Goal: Information Seeking & Learning: Learn about a topic

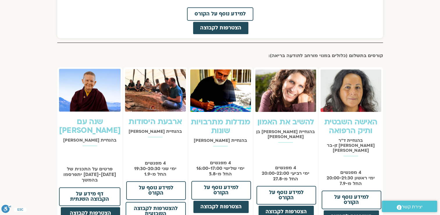
scroll to position [466, 0]
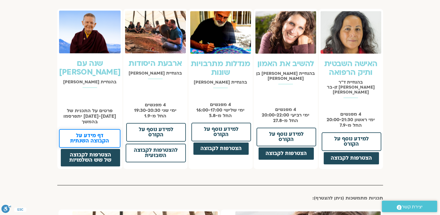
click at [96, 133] on span "דף מידע על הקבוצה השנתית" at bounding box center [90, 138] width 46 height 10
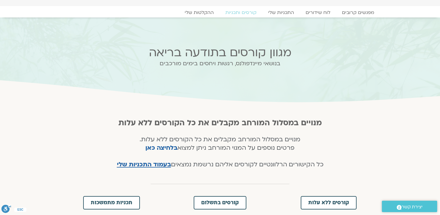
scroll to position [0, 0]
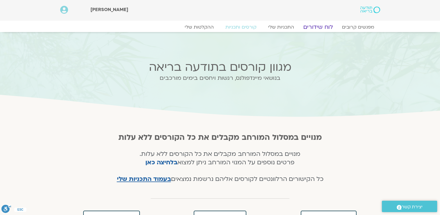
click at [322, 26] on link "לוח שידורים" at bounding box center [318, 27] width 44 height 7
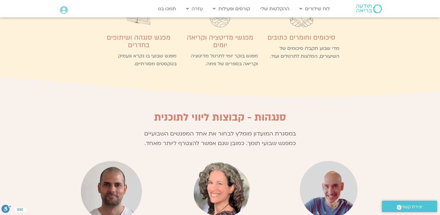
scroll to position [1310, 0]
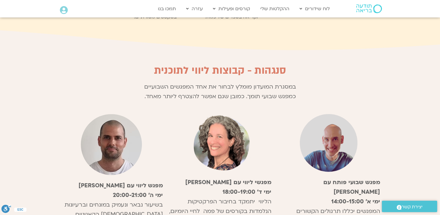
click at [375, 198] on strong "ימי א׳ 14:00-15:00" at bounding box center [355, 202] width 49 height 8
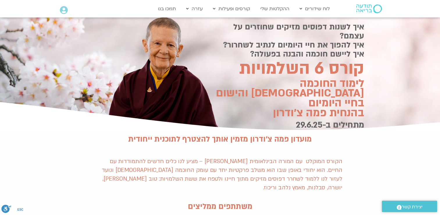
scroll to position [0, 0]
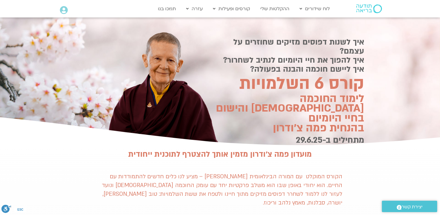
click at [390, 69] on div at bounding box center [220, 82] width 440 height 130
click at [302, 135] on h2 "מתחילים ב-29.6.25" at bounding box center [285, 140] width 157 height 10
click at [260, 114] on div "איך לשנות דפוסים מזיקים שחוזרים על עצמם? איך להפוך את חיי היומיום לנתיב לשחרור?…" at bounding box center [220, 82] width 288 height 130
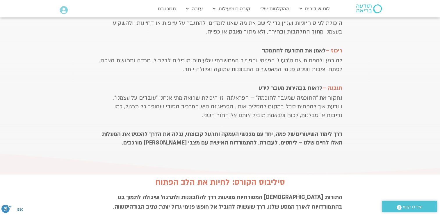
scroll to position [553, 0]
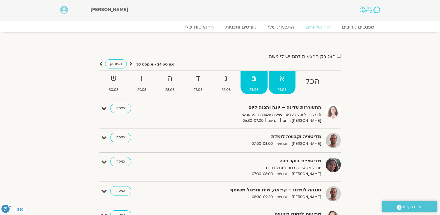
click at [282, 87] on span "24.08" at bounding box center [282, 90] width 27 height 6
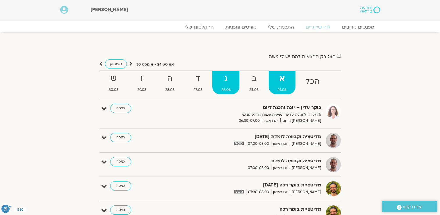
click at [231, 82] on strong "ג" at bounding box center [225, 78] width 27 height 13
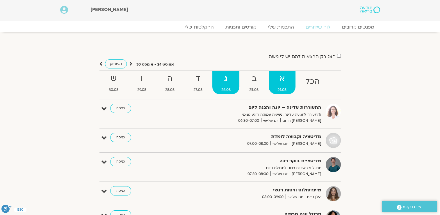
click at [285, 88] on span "24.08" at bounding box center [282, 90] width 27 height 6
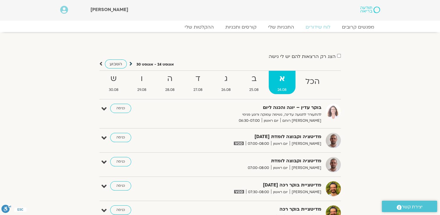
click at [131, 63] on icon at bounding box center [131, 64] width 3 height 6
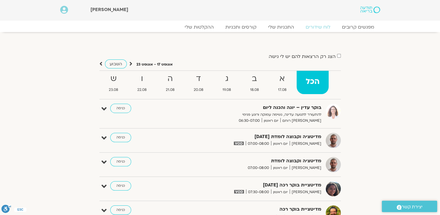
click at [102, 63] on icon at bounding box center [101, 64] width 3 height 6
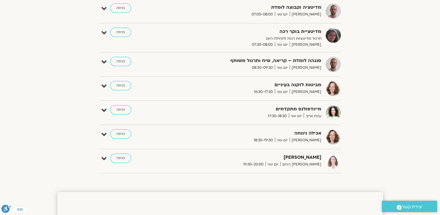
scroll to position [47, 0]
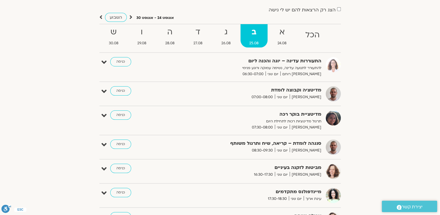
click at [297, 145] on strong "סנגהה לומדת – קריאה, שיח ותרגול משותף" at bounding box center [250, 143] width 143 height 8
